Goal: Information Seeking & Learning: Learn about a topic

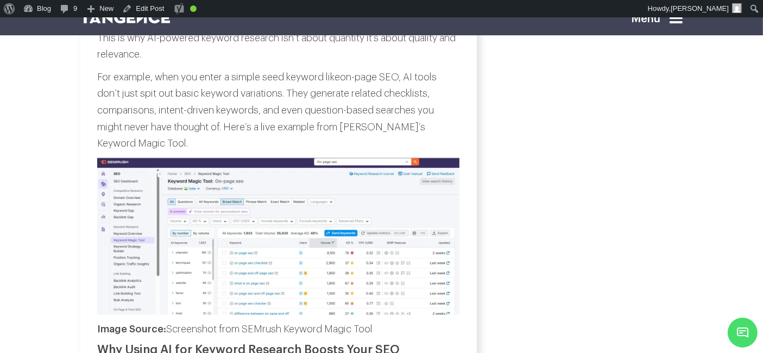
scroll to position [1681, 0]
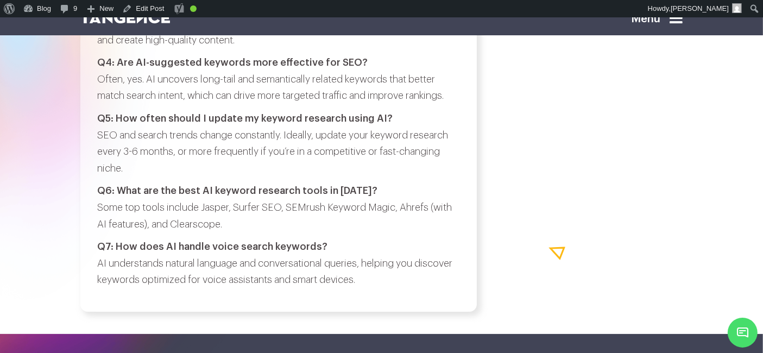
scroll to position [4146, 0]
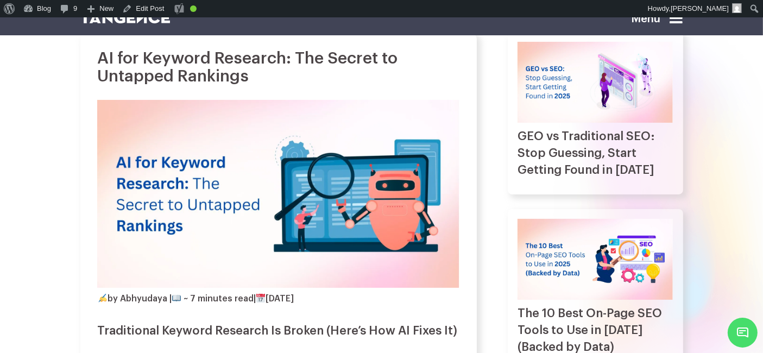
scroll to position [156, 0]
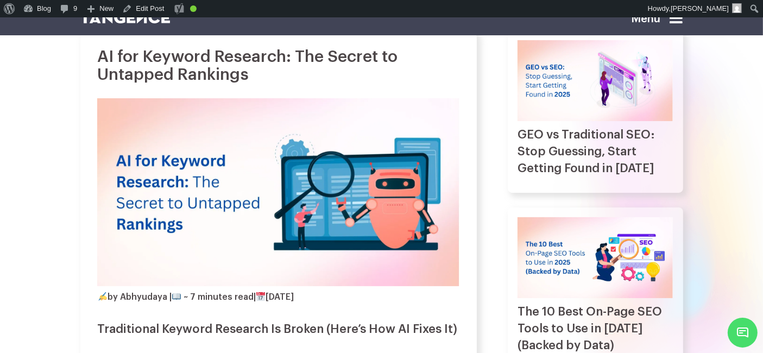
click at [387, 132] on img at bounding box center [278, 192] width 362 height 188
click at [679, 23] on icon at bounding box center [676, 18] width 13 height 15
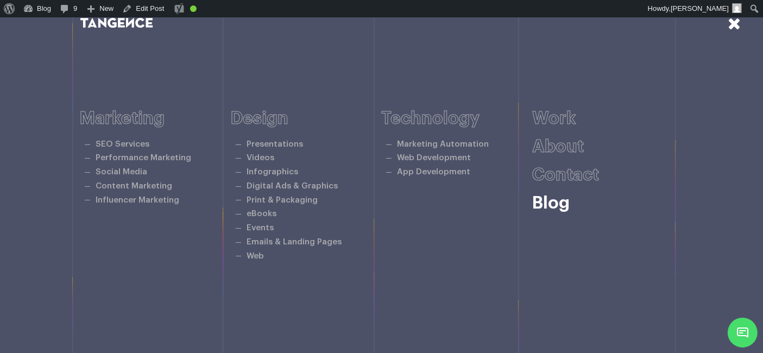
click at [560, 205] on link "Blog" at bounding box center [550, 202] width 37 height 17
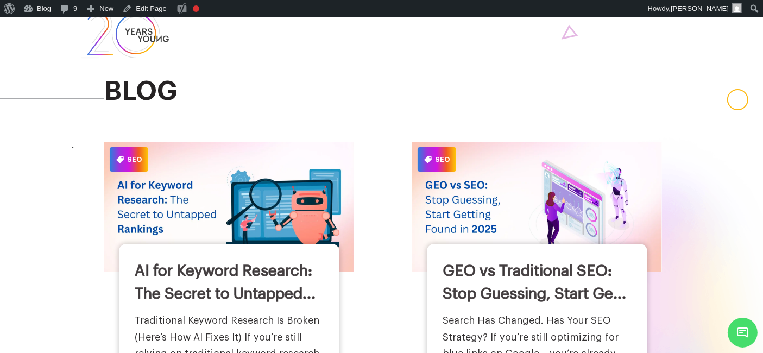
scroll to position [31, 0]
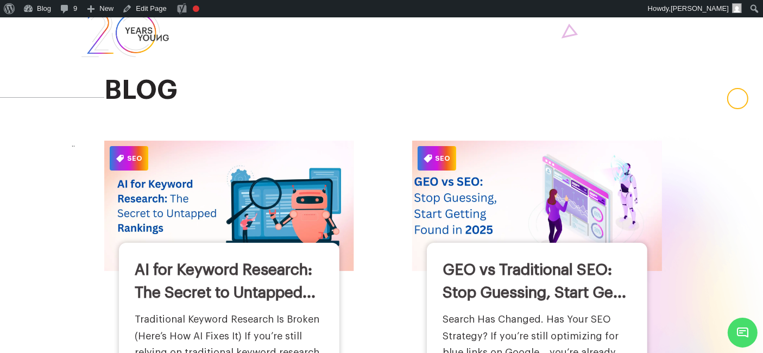
click at [431, 156] on img at bounding box center [428, 158] width 8 height 8
